Goal: Transaction & Acquisition: Purchase product/service

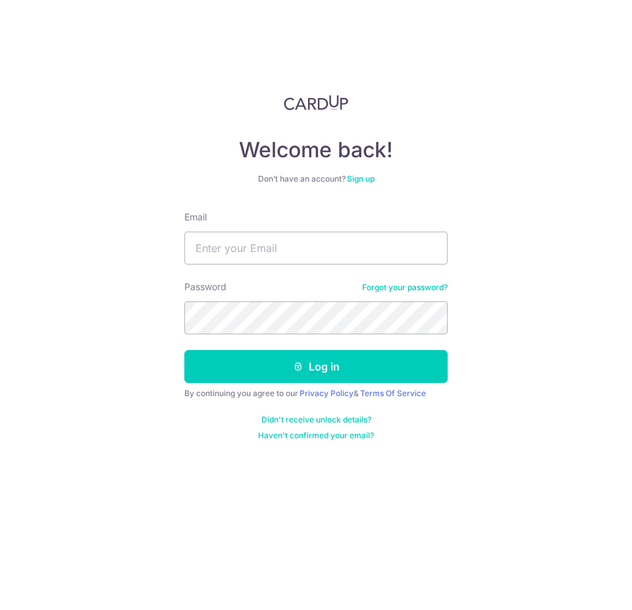
click at [282, 247] on input "Email" at bounding box center [315, 248] width 263 height 33
type input "tkbteo@yahoo.com.sg"
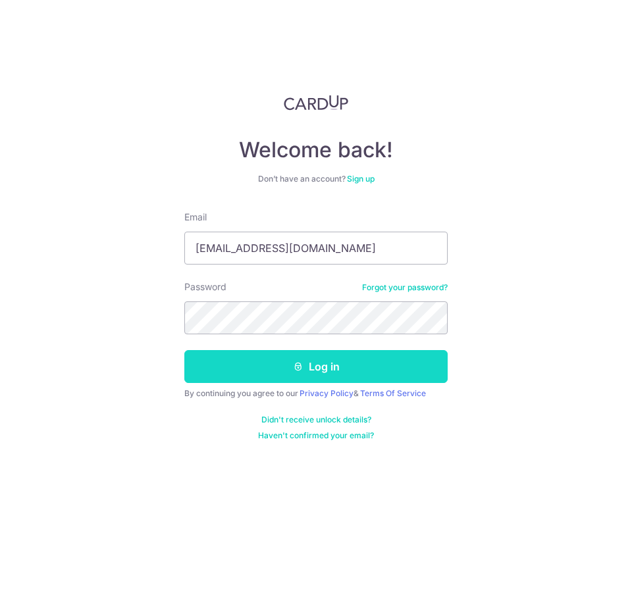
click at [331, 367] on button "Log in" at bounding box center [315, 366] width 263 height 33
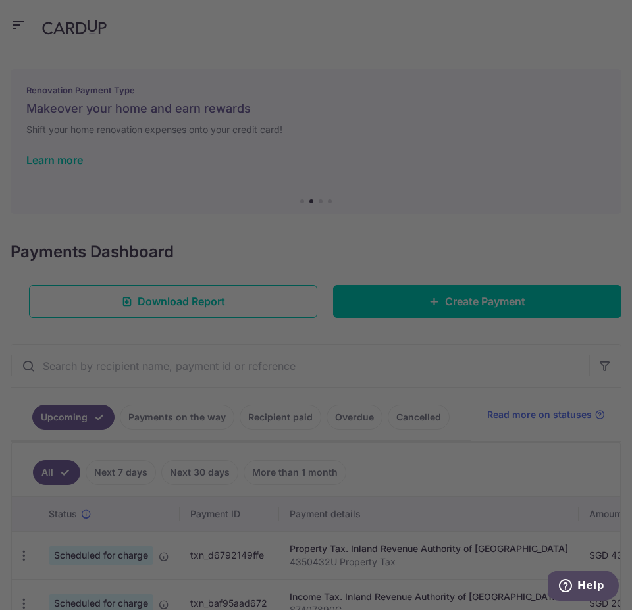
click at [542, 190] on div at bounding box center [319, 308] width 638 height 616
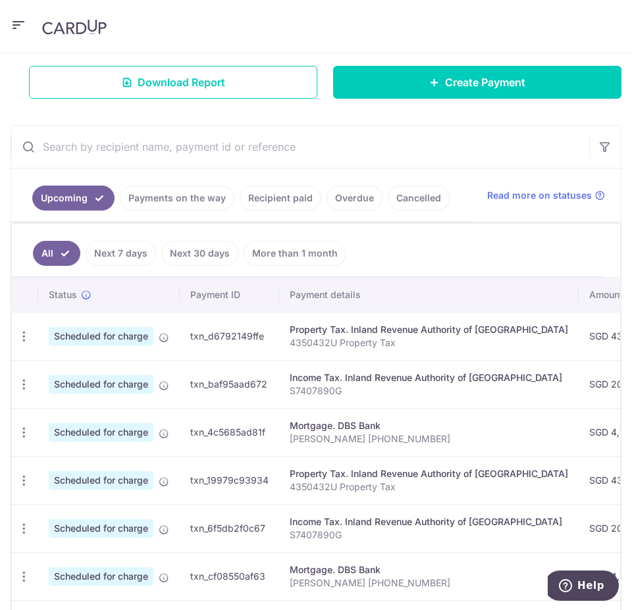
scroll to position [110, 0]
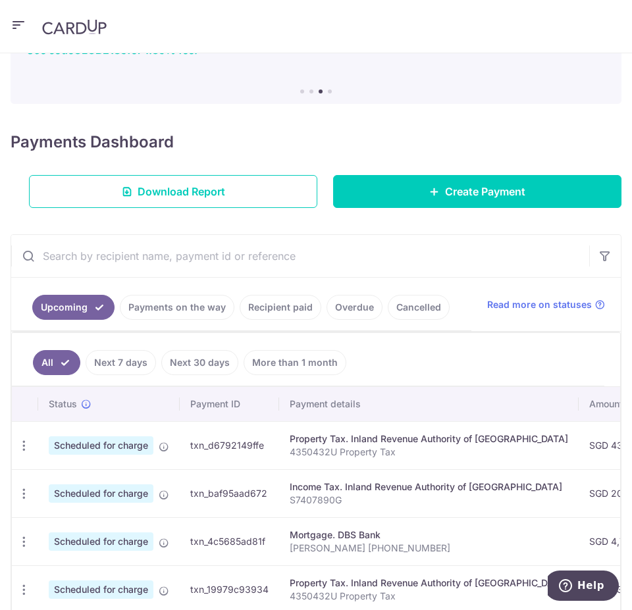
click at [16, 23] on icon "button" at bounding box center [19, 25] width 16 height 16
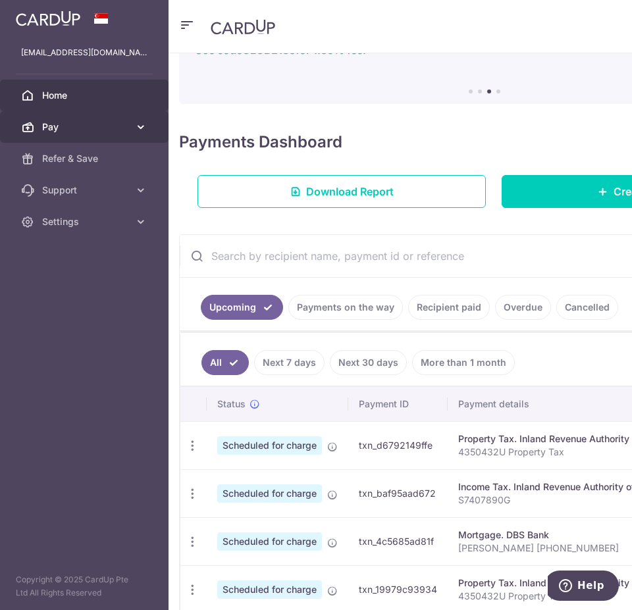
click at [105, 124] on span "Pay" at bounding box center [85, 126] width 87 height 13
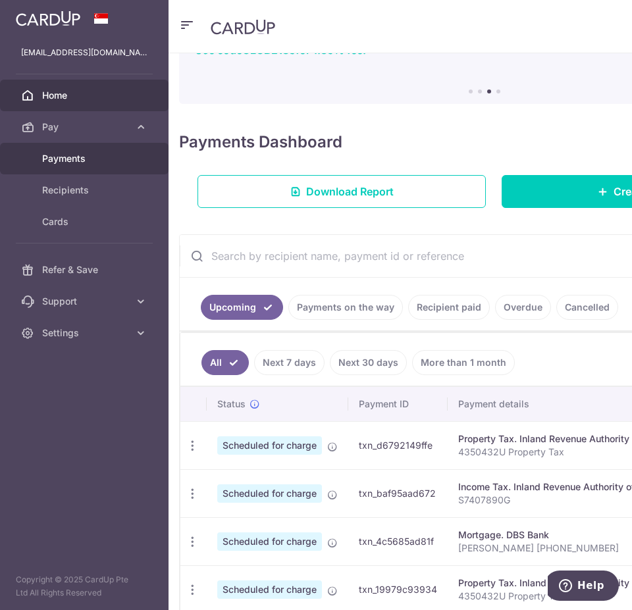
click at [86, 161] on span "Payments" at bounding box center [85, 158] width 87 height 13
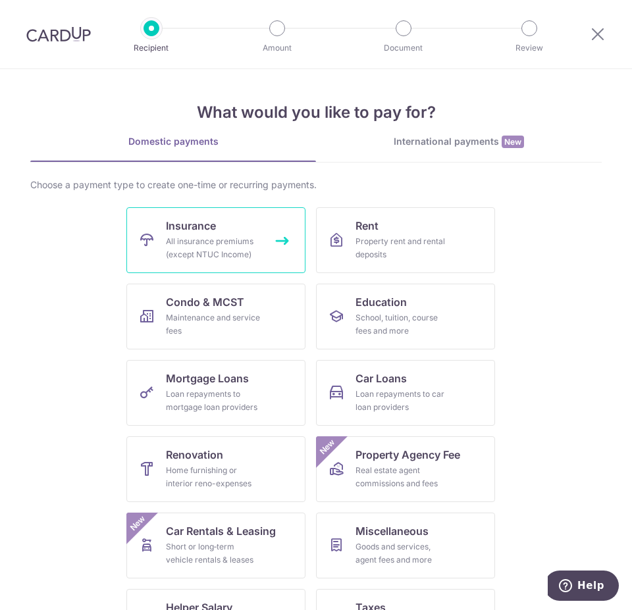
click at [184, 257] on div "All insurance premiums (except NTUC Income)" at bounding box center [213, 248] width 95 height 26
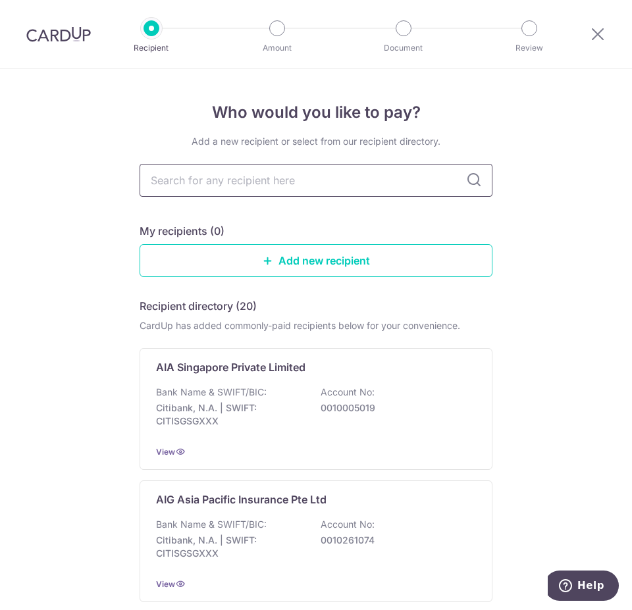
click at [375, 186] on input "text" at bounding box center [315, 180] width 353 height 33
type input "prude"
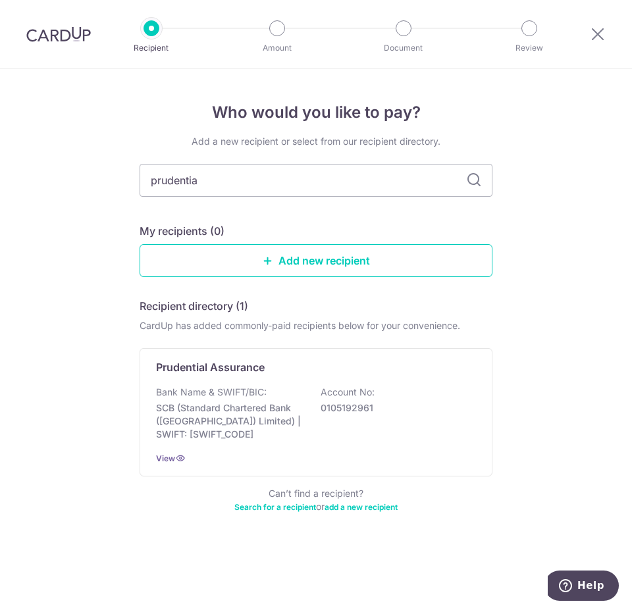
type input "prudential"
click at [476, 182] on icon at bounding box center [474, 180] width 16 height 16
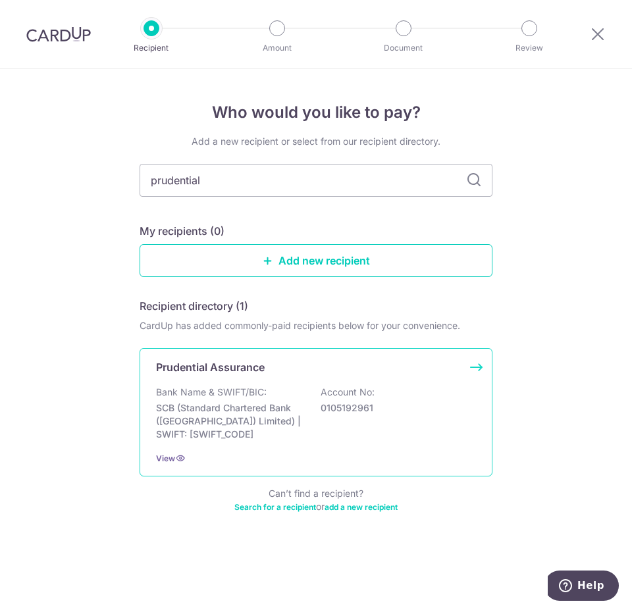
click at [343, 389] on p "Account No:" at bounding box center [347, 392] width 54 height 13
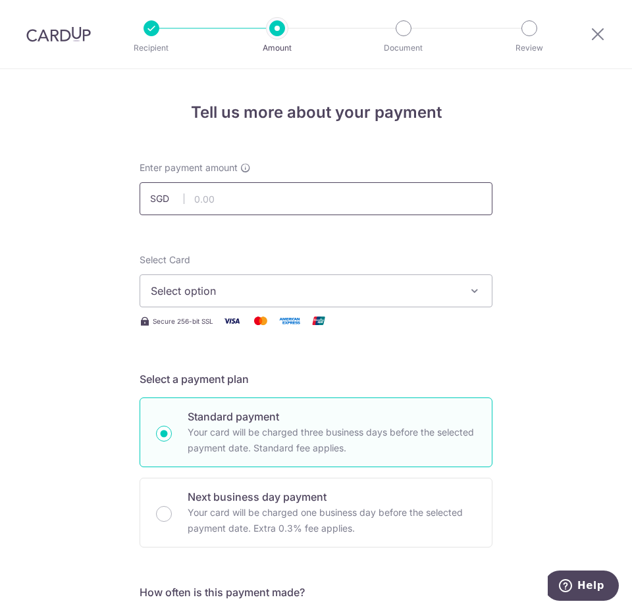
click at [280, 188] on input "text" at bounding box center [315, 198] width 353 height 33
click at [341, 202] on input "text" at bounding box center [315, 198] width 353 height 33
type input "4,377.45"
click at [316, 292] on span "Select option" at bounding box center [304, 291] width 307 height 16
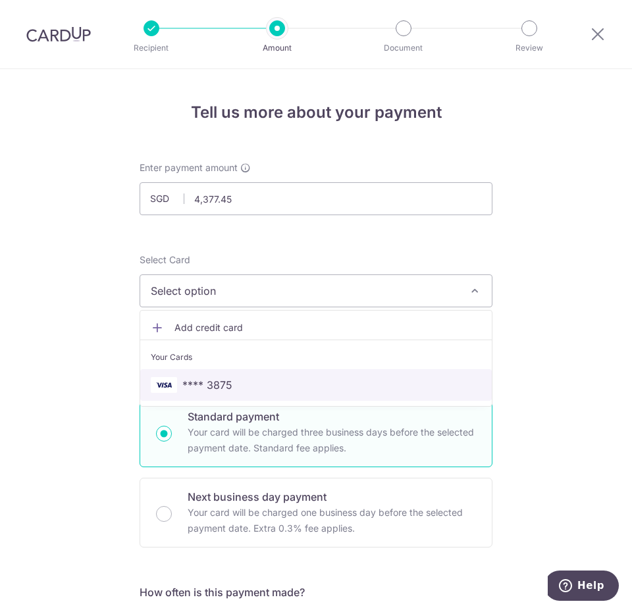
click at [305, 390] on span "**** 3875" at bounding box center [316, 385] width 330 height 16
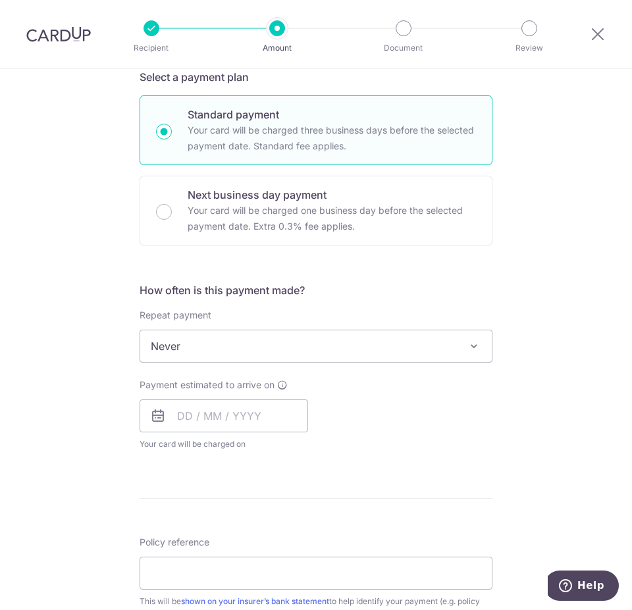
scroll to position [329, 0]
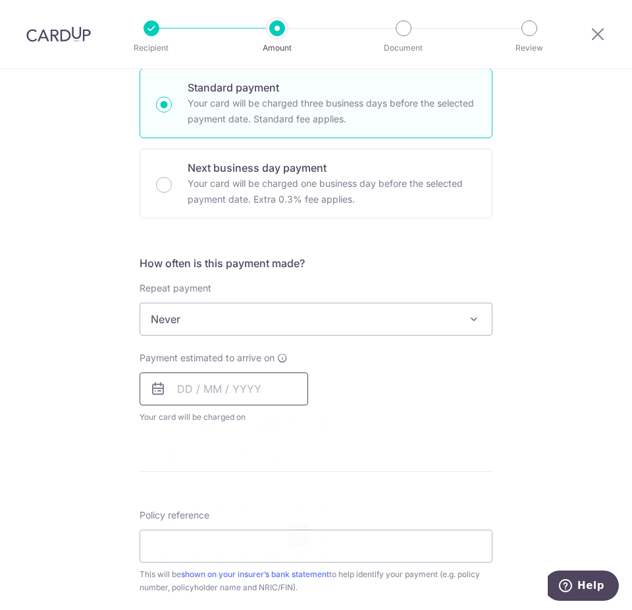
click at [268, 386] on input "text" at bounding box center [223, 388] width 168 height 33
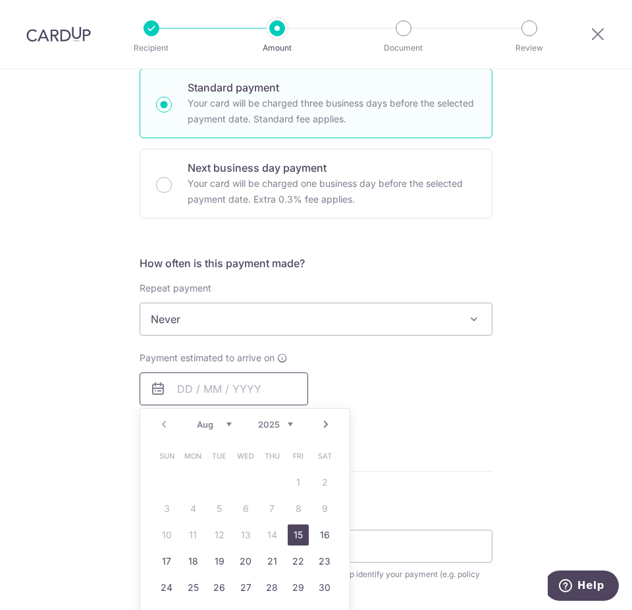
scroll to position [439, 0]
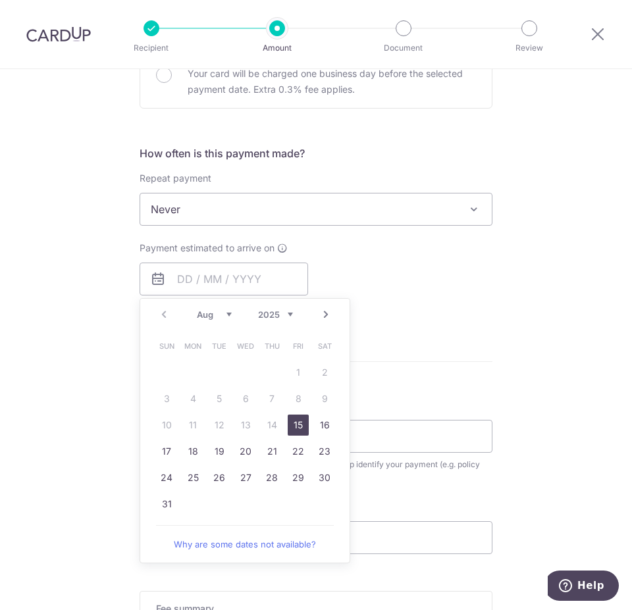
click at [297, 424] on link "15" at bounding box center [298, 425] width 21 height 21
type input "[DATE]"
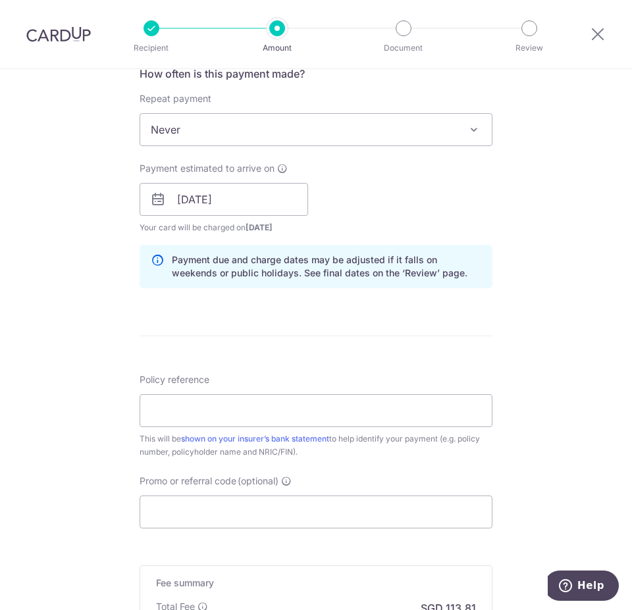
scroll to position [548, 0]
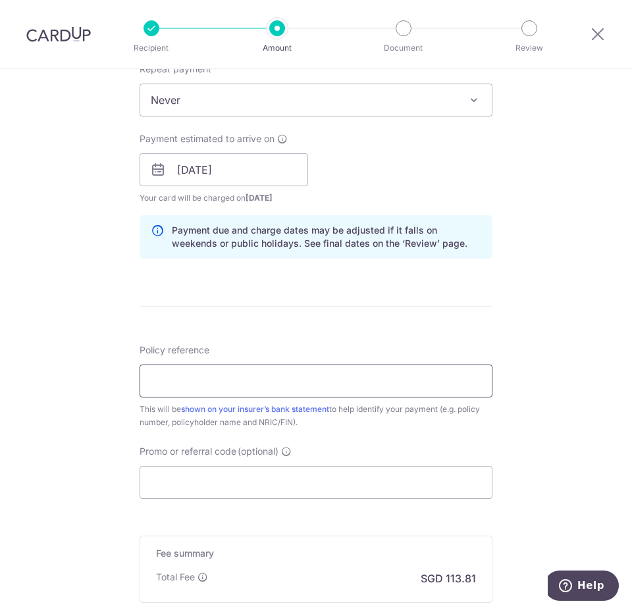
click at [299, 380] on input "Policy reference" at bounding box center [315, 381] width 353 height 33
paste input "69504316"
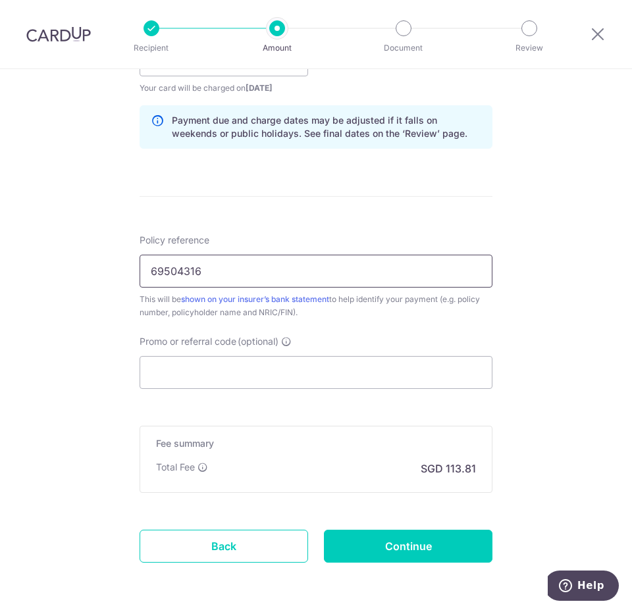
type input "69504316"
paste input "MILELION"
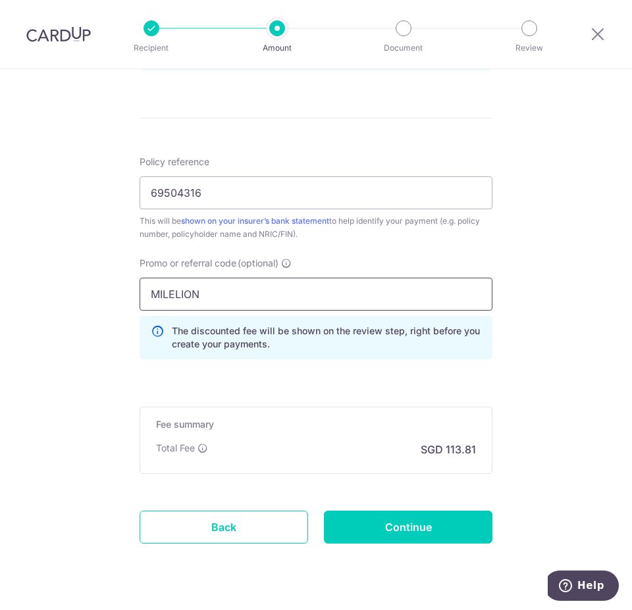
scroll to position [768, 0]
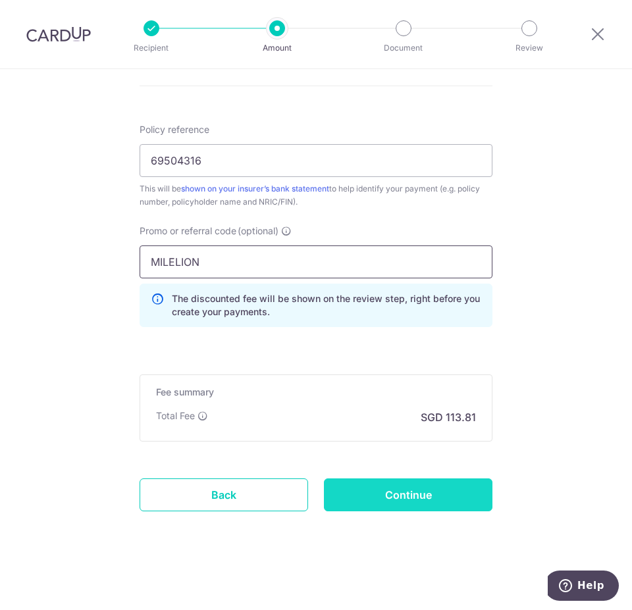
type input "MILELION"
click at [416, 495] on input "Continue" at bounding box center [408, 494] width 168 height 33
type input "Create Schedule"
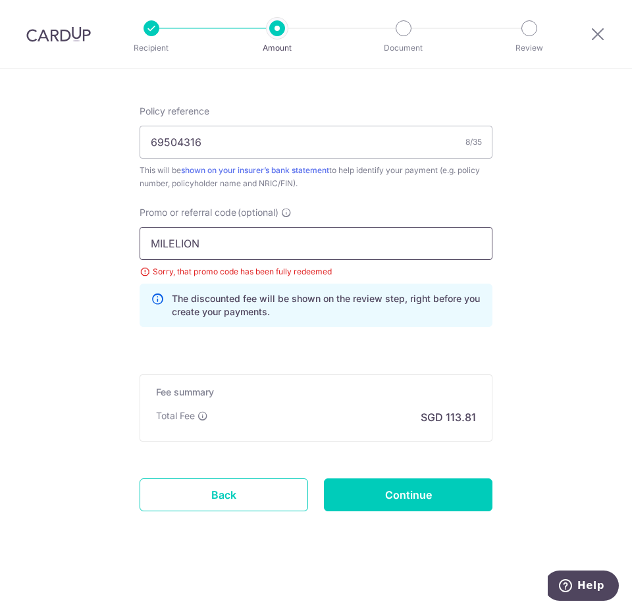
drag, startPoint x: 215, startPoint y: 238, endPoint x: 140, endPoint y: 234, distance: 75.1
click at [140, 234] on input "MILELION" at bounding box center [315, 243] width 353 height 33
paste input "OFF225"
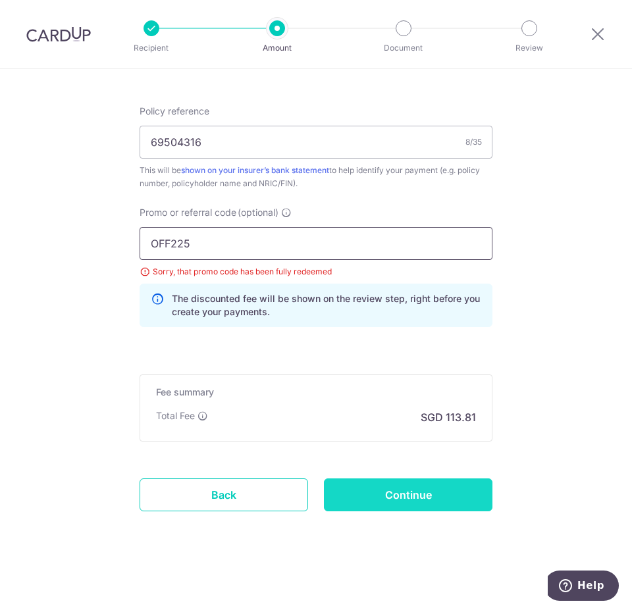
type input "OFF225"
click at [380, 497] on input "Continue" at bounding box center [408, 494] width 168 height 33
type input "Update Schedule"
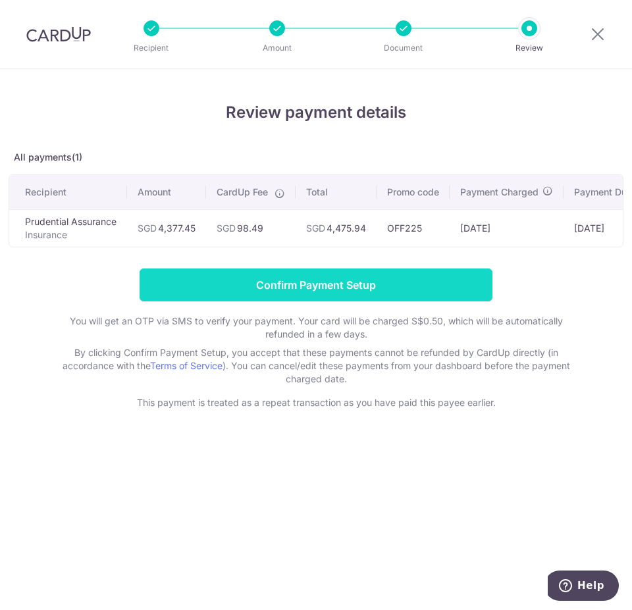
click at [313, 290] on input "Confirm Payment Setup" at bounding box center [315, 284] width 353 height 33
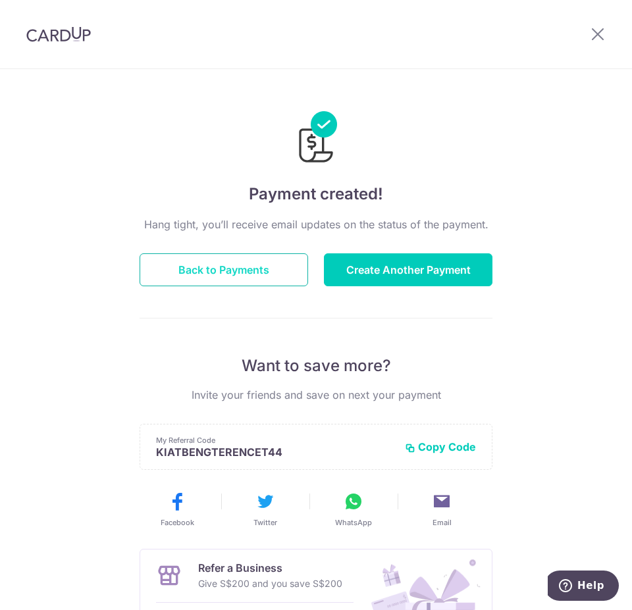
click at [222, 277] on button "Back to Payments" at bounding box center [223, 269] width 168 height 33
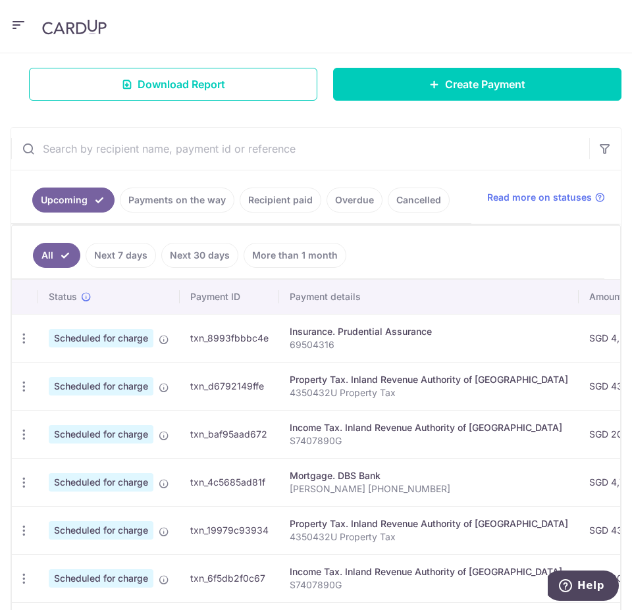
scroll to position [219, 0]
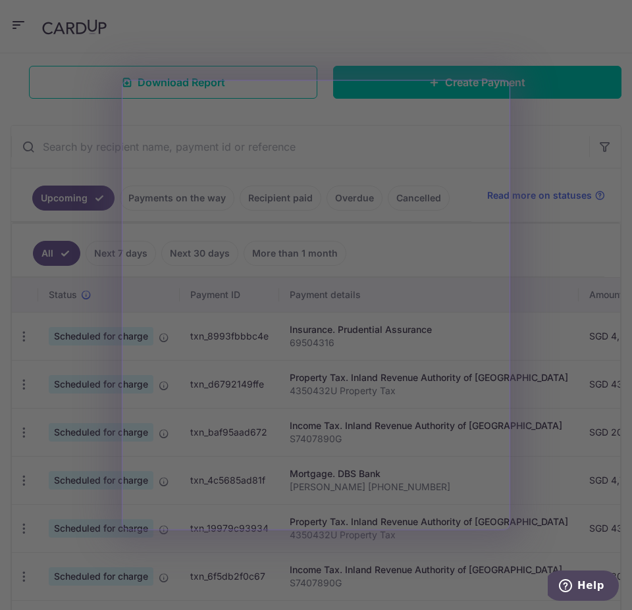
click at [526, 204] on div at bounding box center [319, 308] width 638 height 616
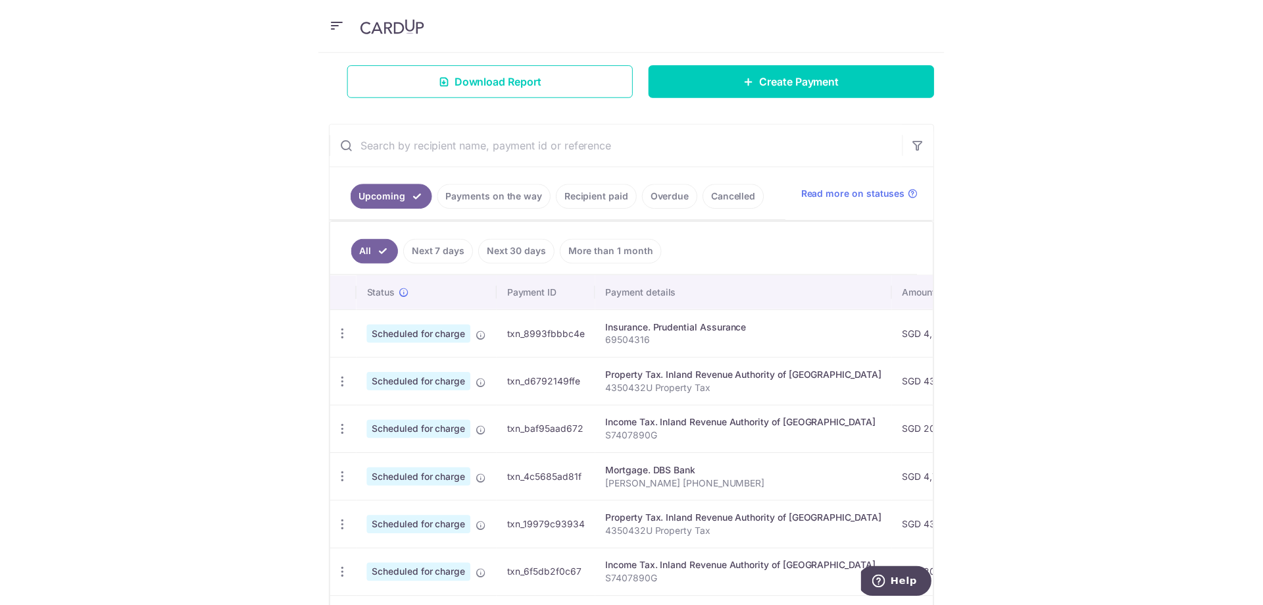
scroll to position [0, 0]
